Goal: Book appointment/travel/reservation

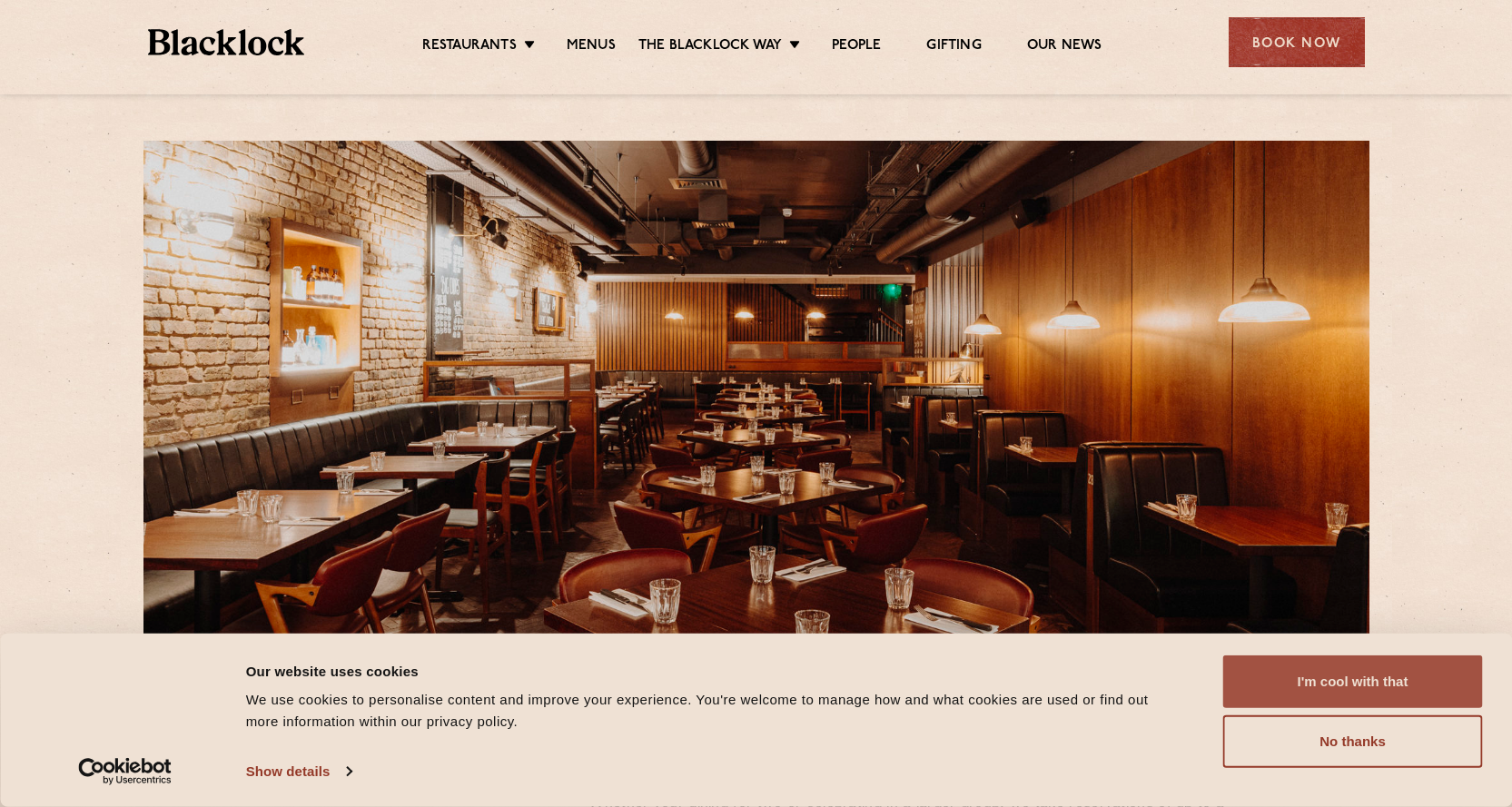
click at [1259, 689] on button "I'm cool with that" at bounding box center [1353, 681] width 260 height 53
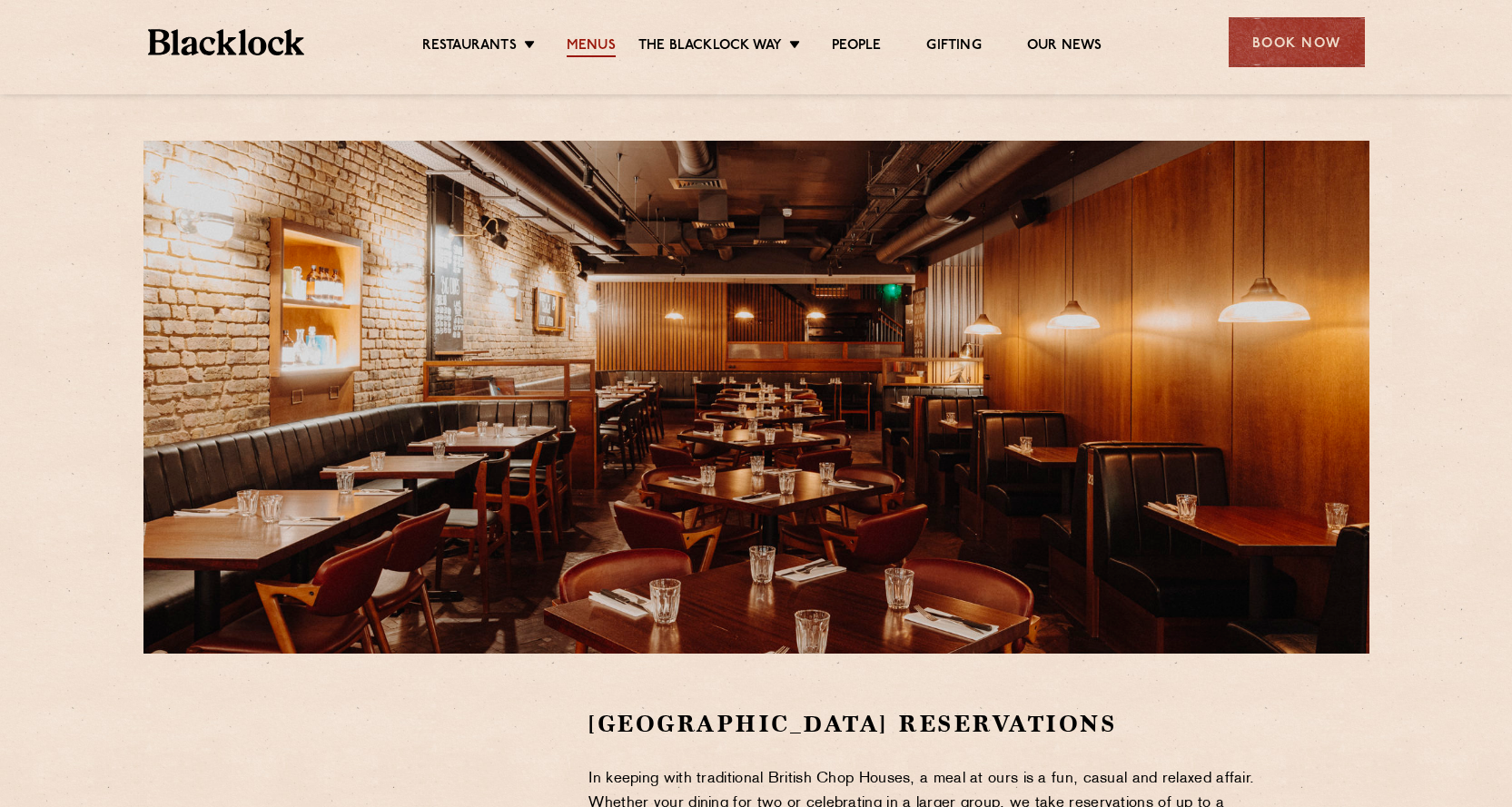
click at [587, 42] on link "Menus" at bounding box center [591, 47] width 49 height 20
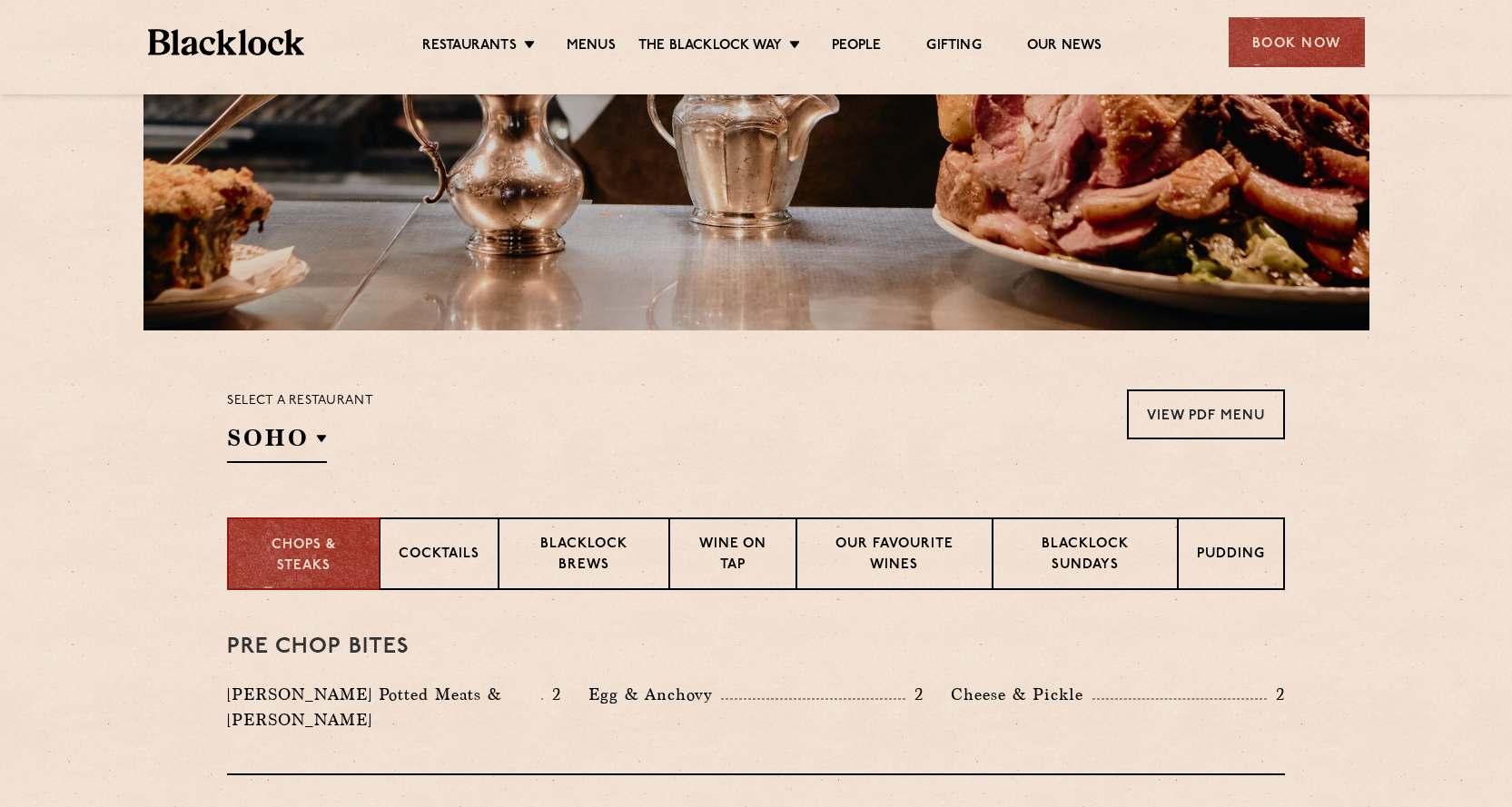
scroll to position [318, 0]
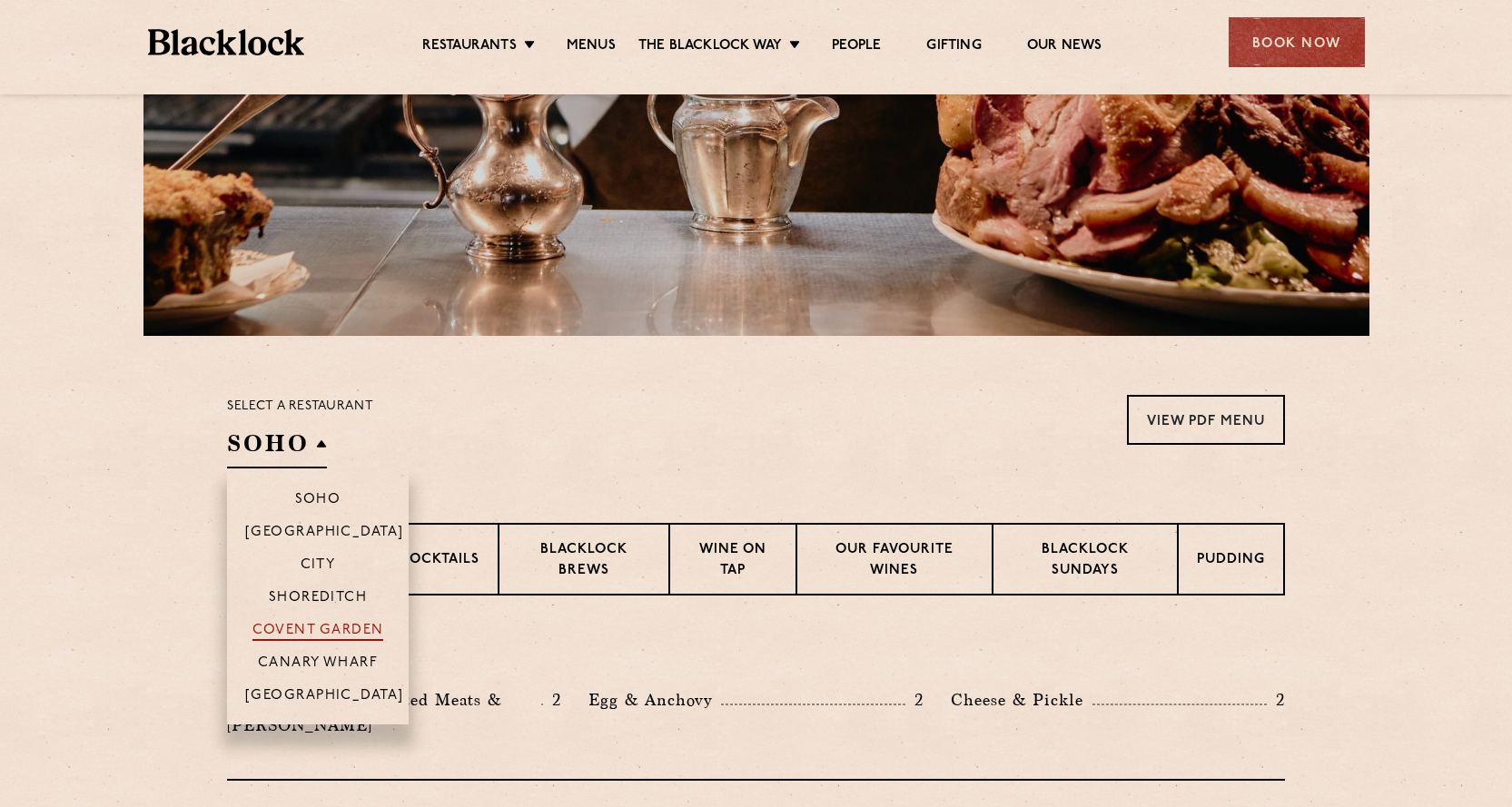
click at [305, 632] on p "Covent Garden" at bounding box center [318, 632] width 132 height 18
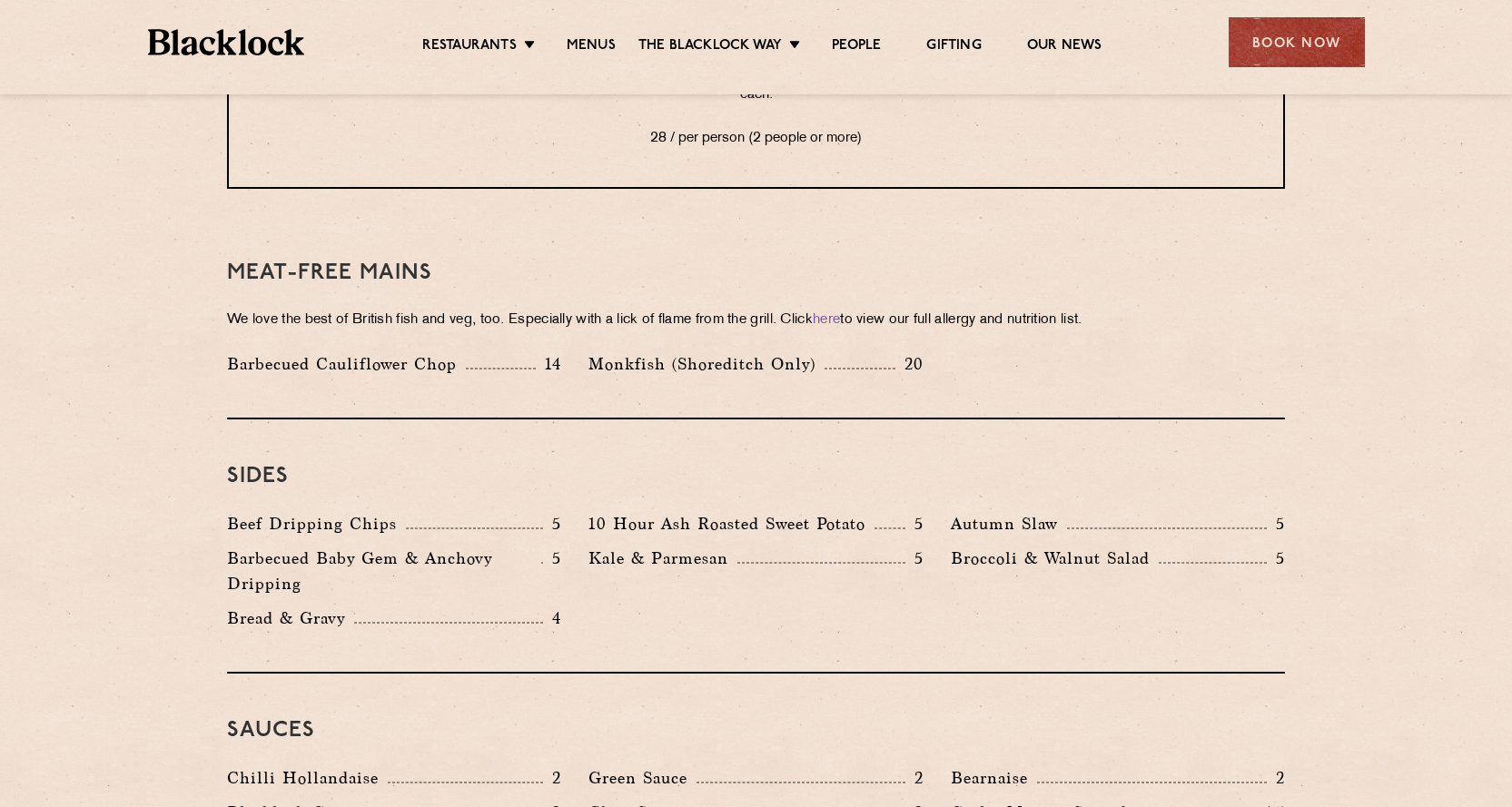
scroll to position [2519, 0]
